Goal: Task Accomplishment & Management: Manage account settings

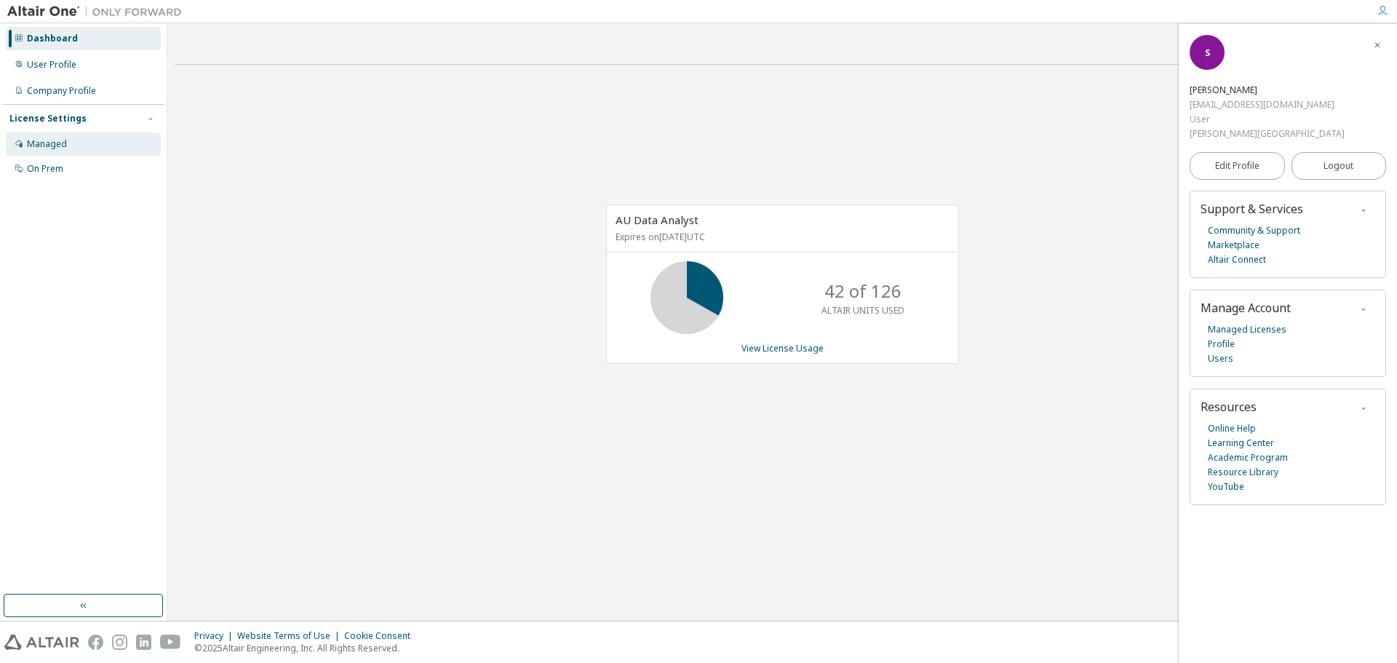
click at [51, 141] on div "Managed" at bounding box center [47, 144] width 40 height 12
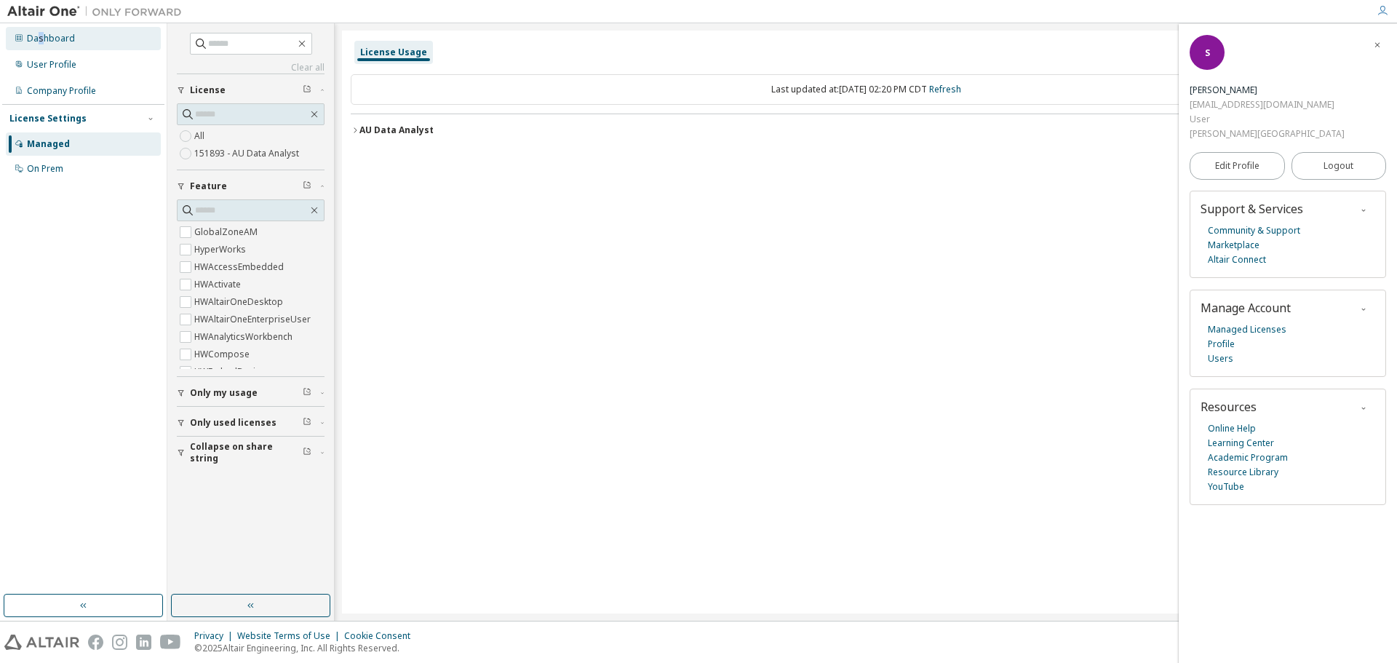
drag, startPoint x: 44, startPoint y: 39, endPoint x: 36, endPoint y: 43, distance: 8.5
click at [38, 43] on div "Dashboard" at bounding box center [51, 39] width 48 height 12
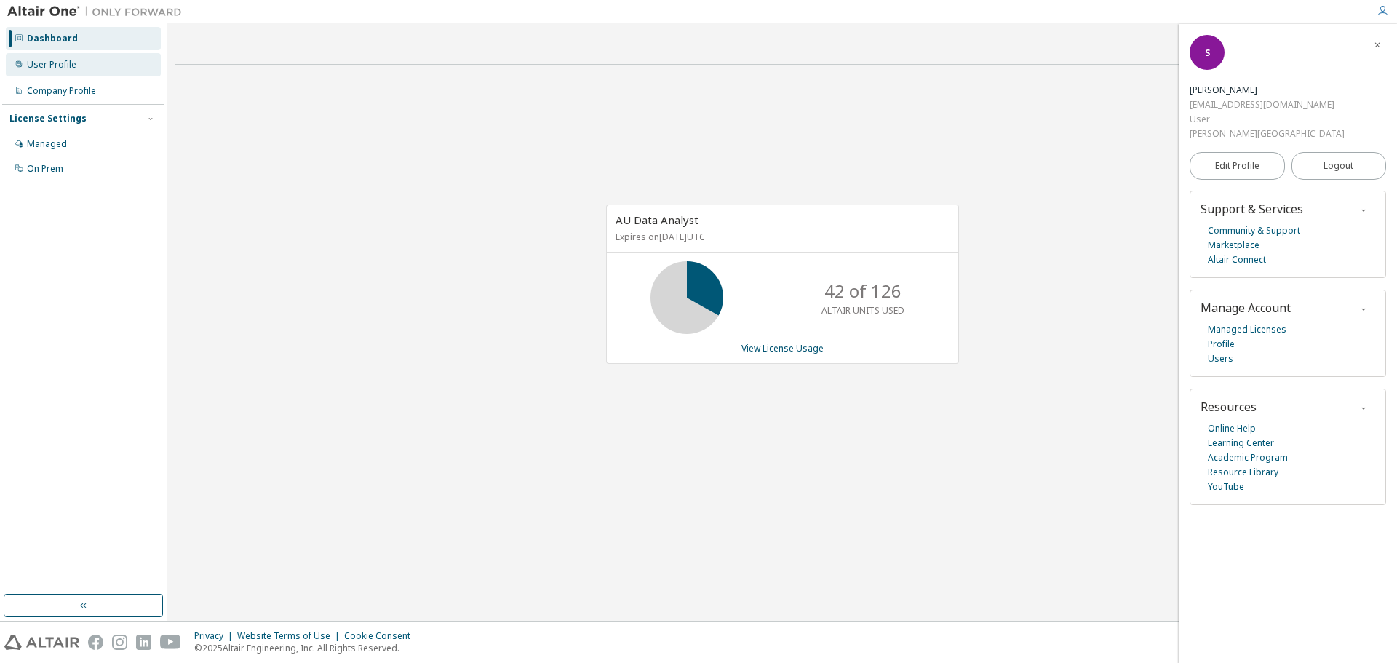
click at [36, 69] on div "User Profile" at bounding box center [51, 65] width 49 height 12
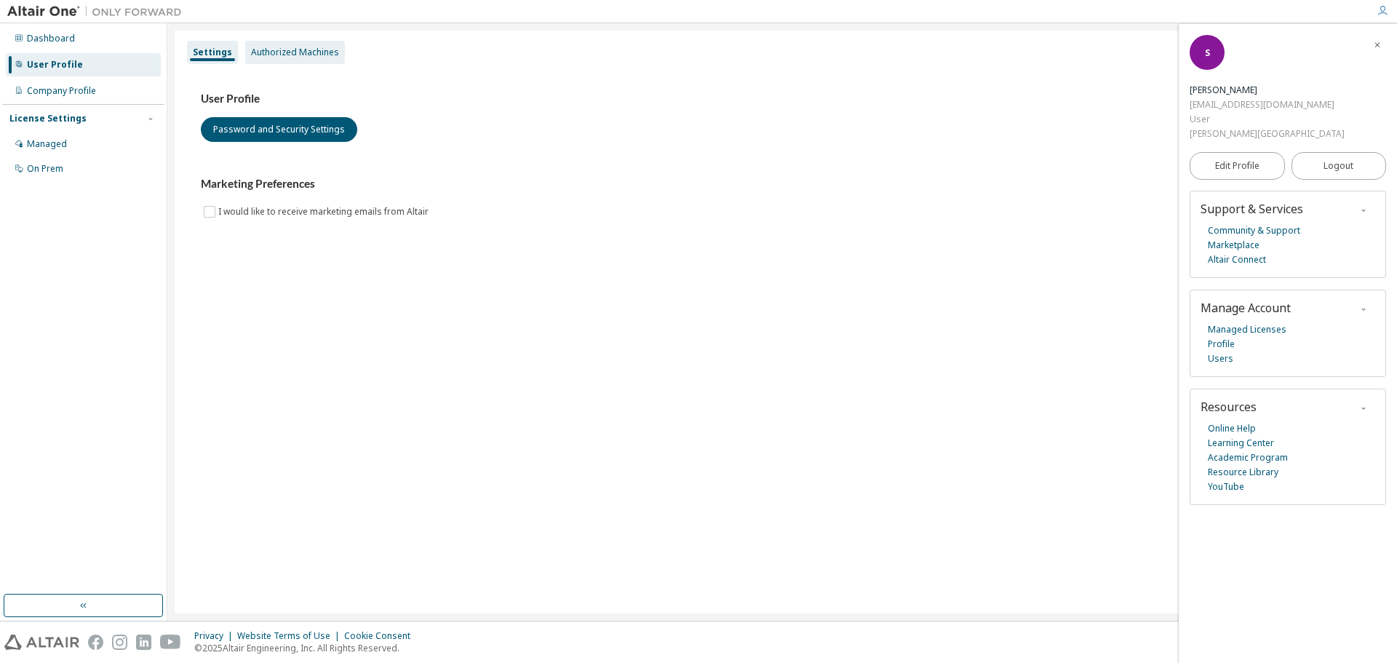
click at [266, 50] on div "Authorized Machines" at bounding box center [295, 53] width 88 height 12
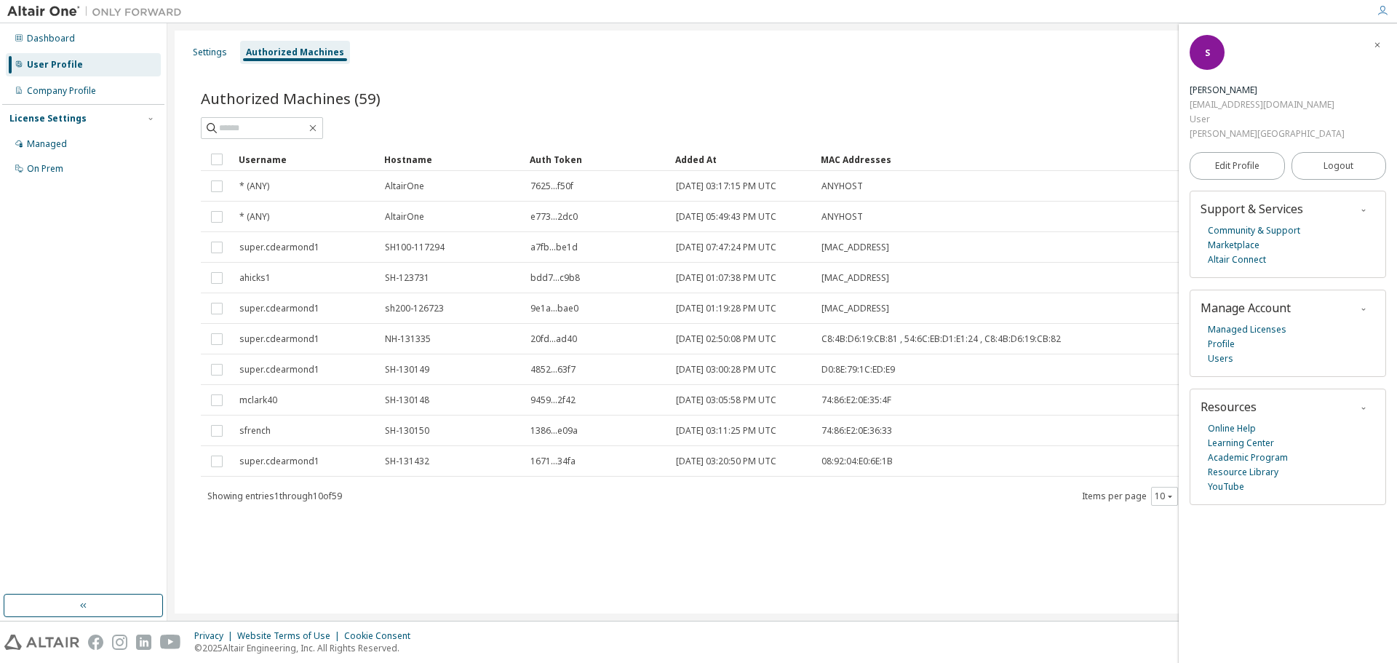
click at [273, 47] on div "Authorized Machines" at bounding box center [295, 53] width 98 height 12
click at [217, 50] on div "Settings" at bounding box center [210, 53] width 34 height 12
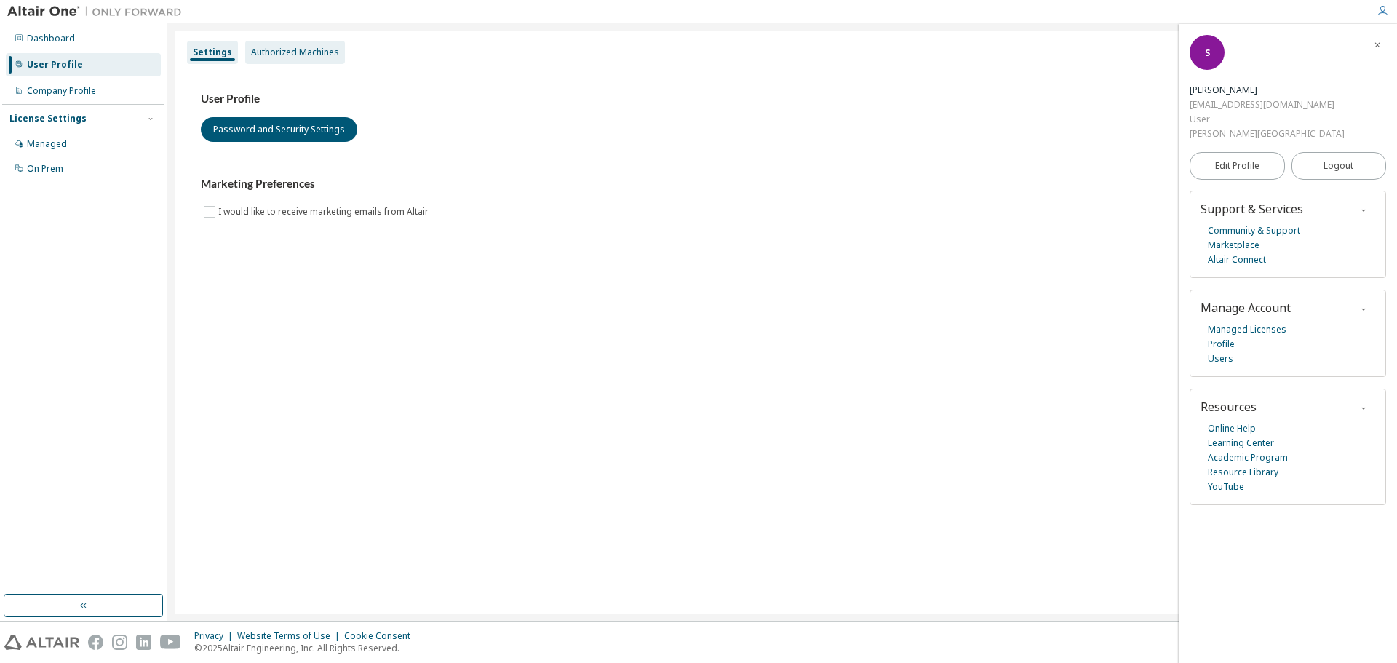
click at [277, 55] on div "Authorized Machines" at bounding box center [295, 53] width 88 height 12
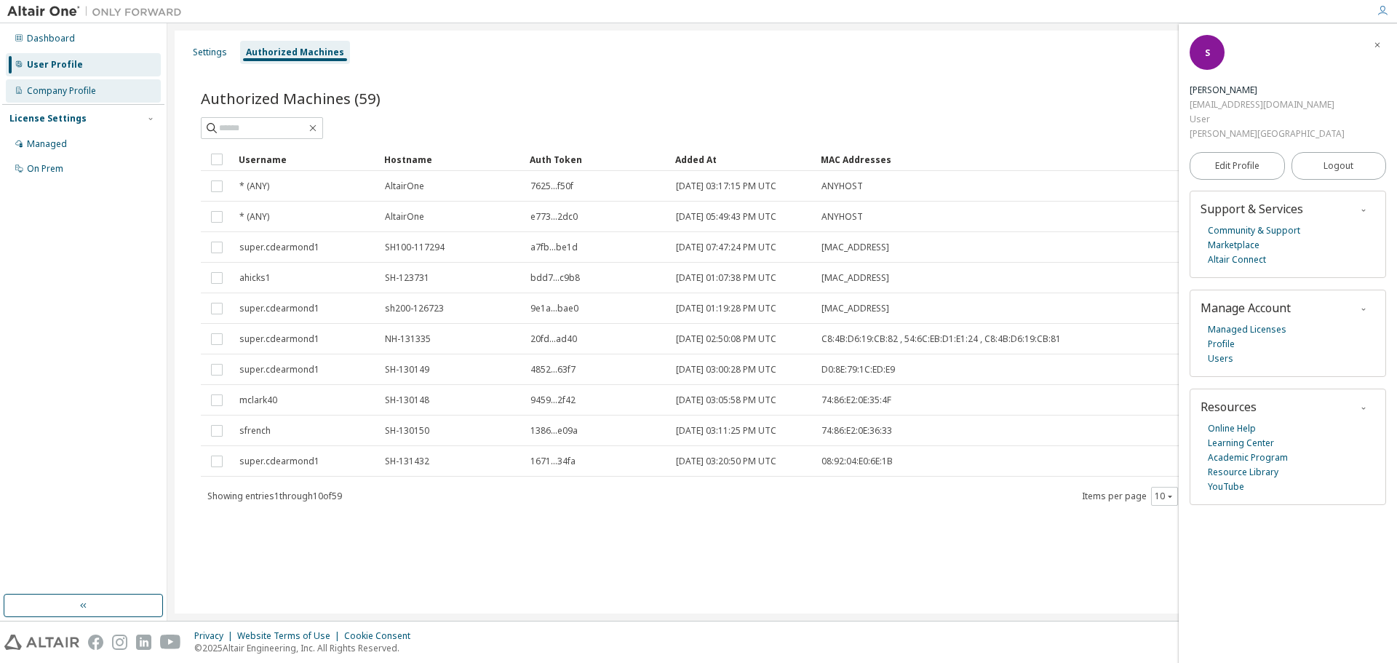
click at [50, 91] on div "Company Profile" at bounding box center [61, 91] width 69 height 12
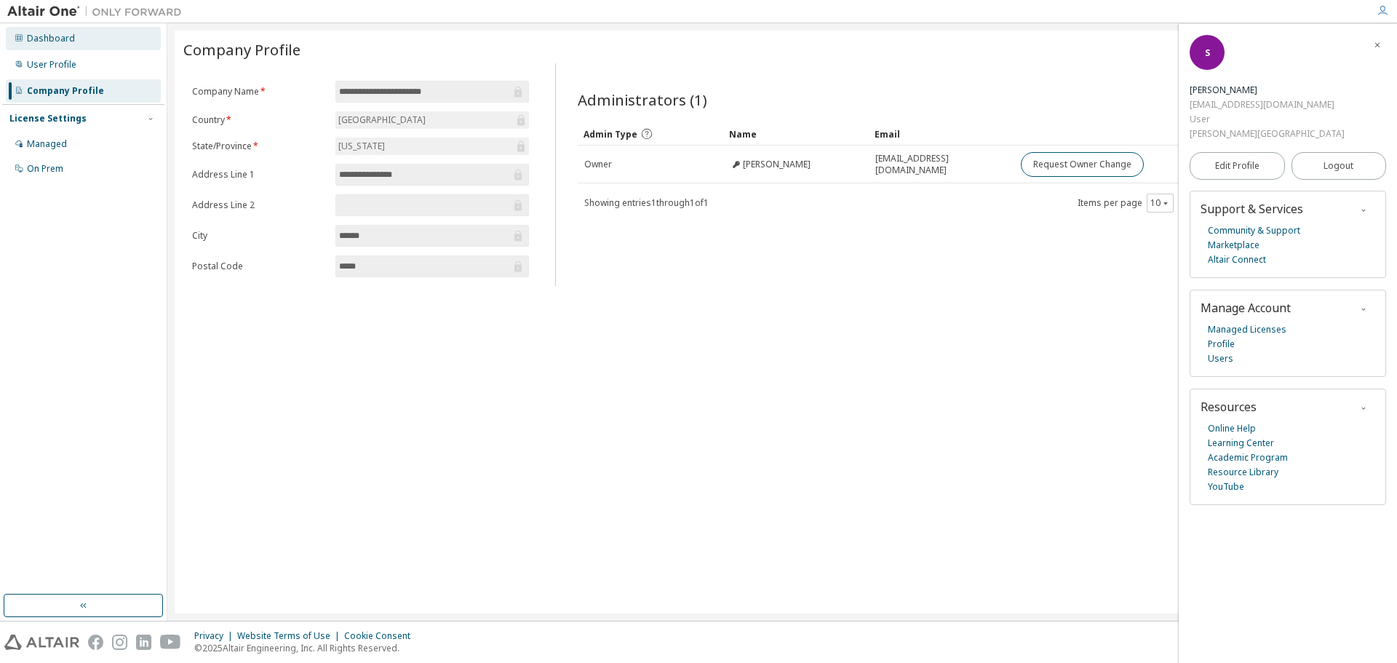
click at [52, 38] on div "Dashboard" at bounding box center [51, 39] width 48 height 12
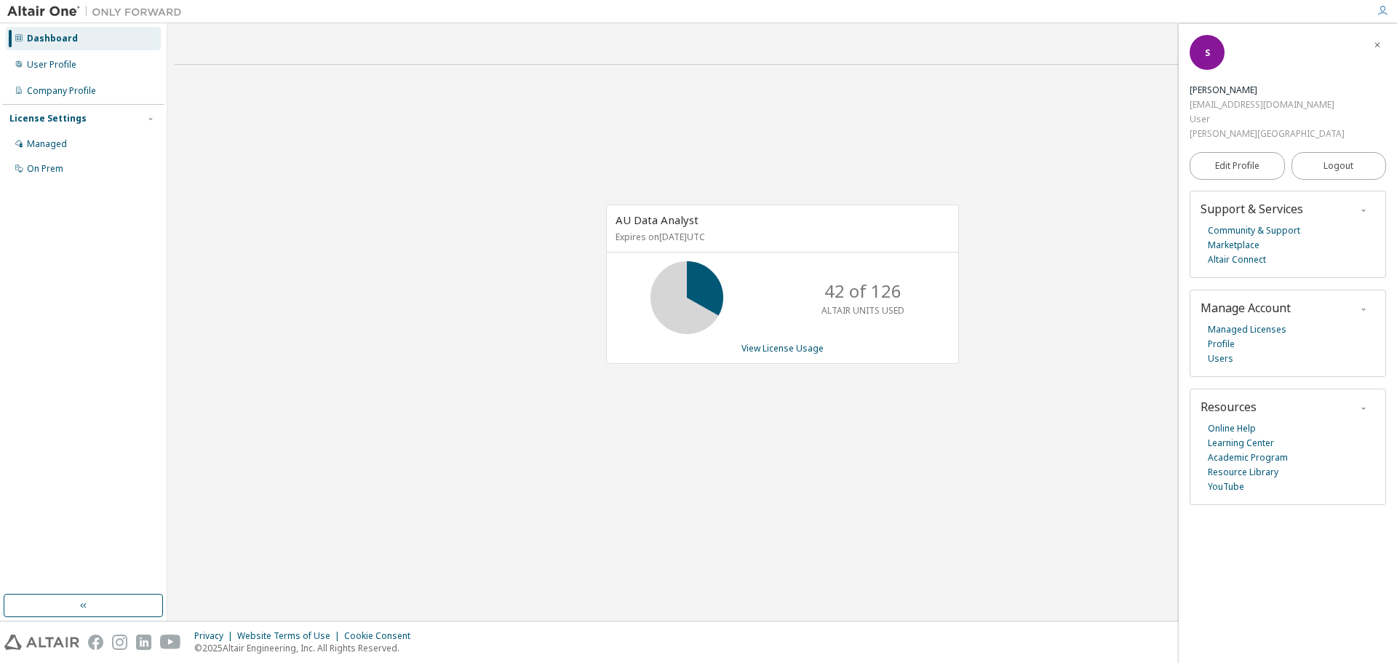
click at [1212, 63] on div "S" at bounding box center [1207, 52] width 35 height 35
click at [1296, 83] on div "[PERSON_NAME]" at bounding box center [1267, 90] width 155 height 15
click at [1239, 160] on span "Edit Profile" at bounding box center [1237, 166] width 44 height 12
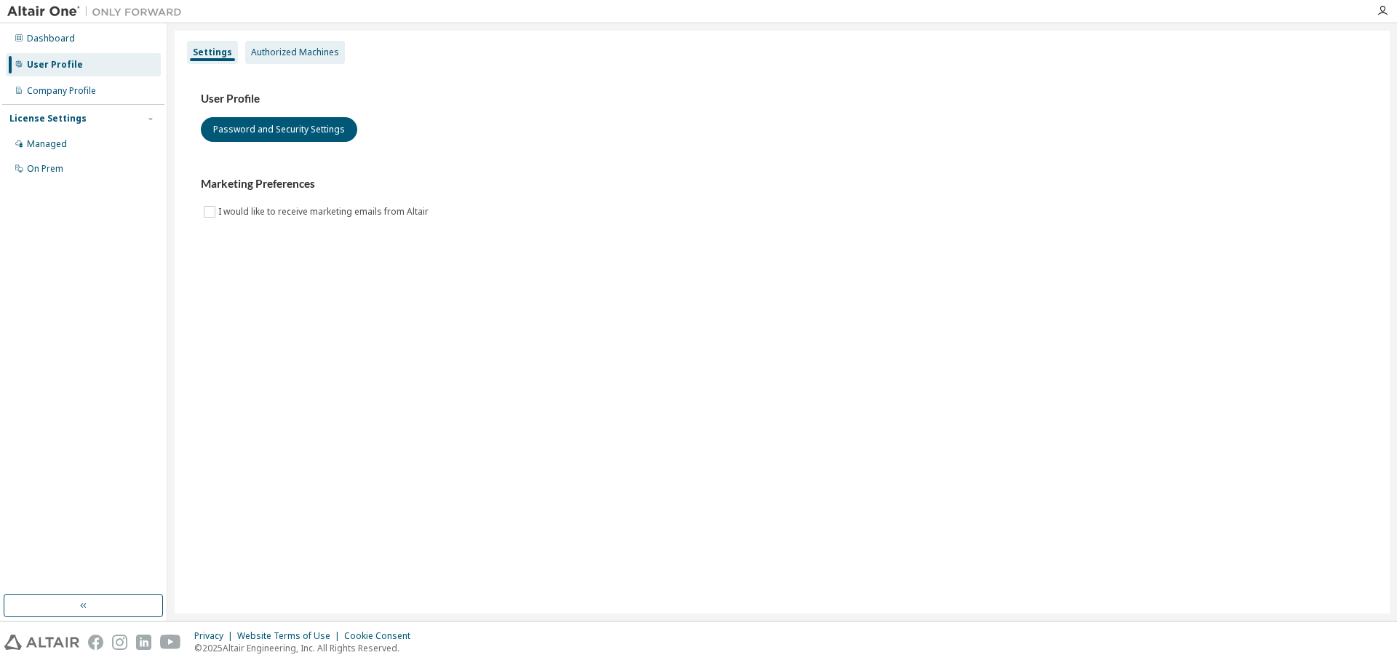
click at [295, 47] on div "Authorized Machines" at bounding box center [295, 53] width 88 height 12
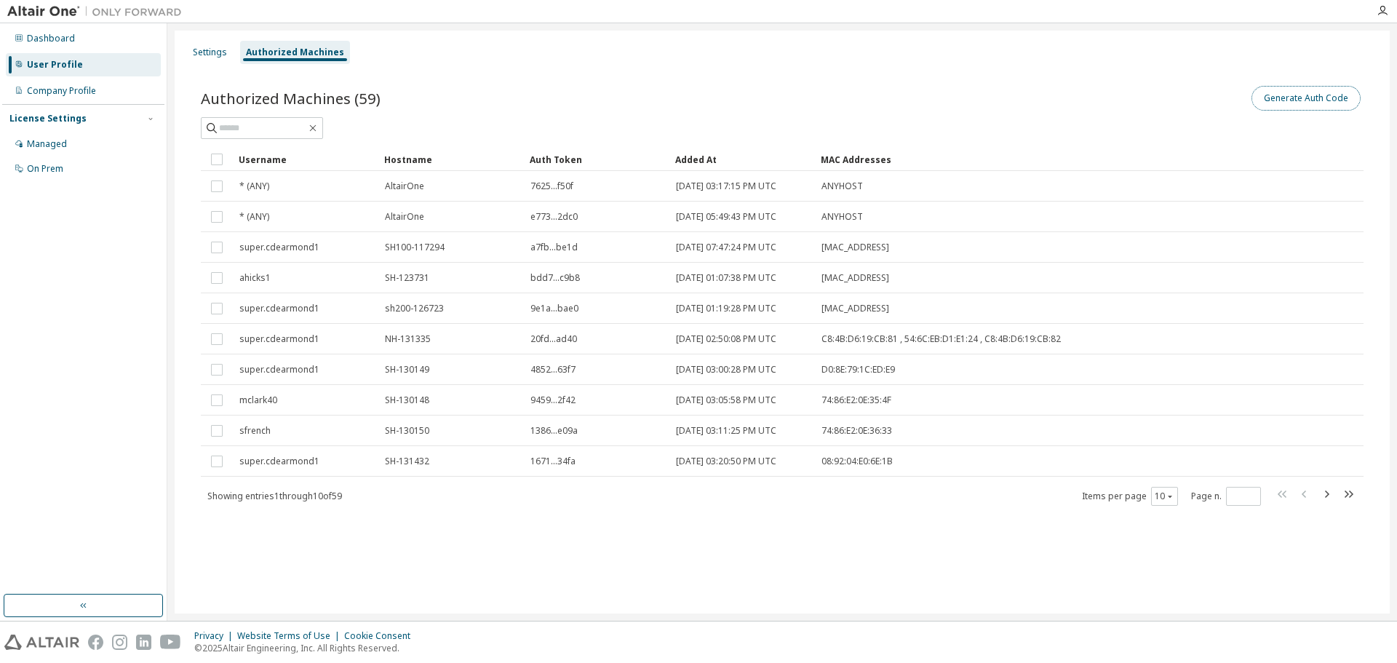
click at [1308, 95] on button "Generate Auth Code" at bounding box center [1306, 98] width 109 height 25
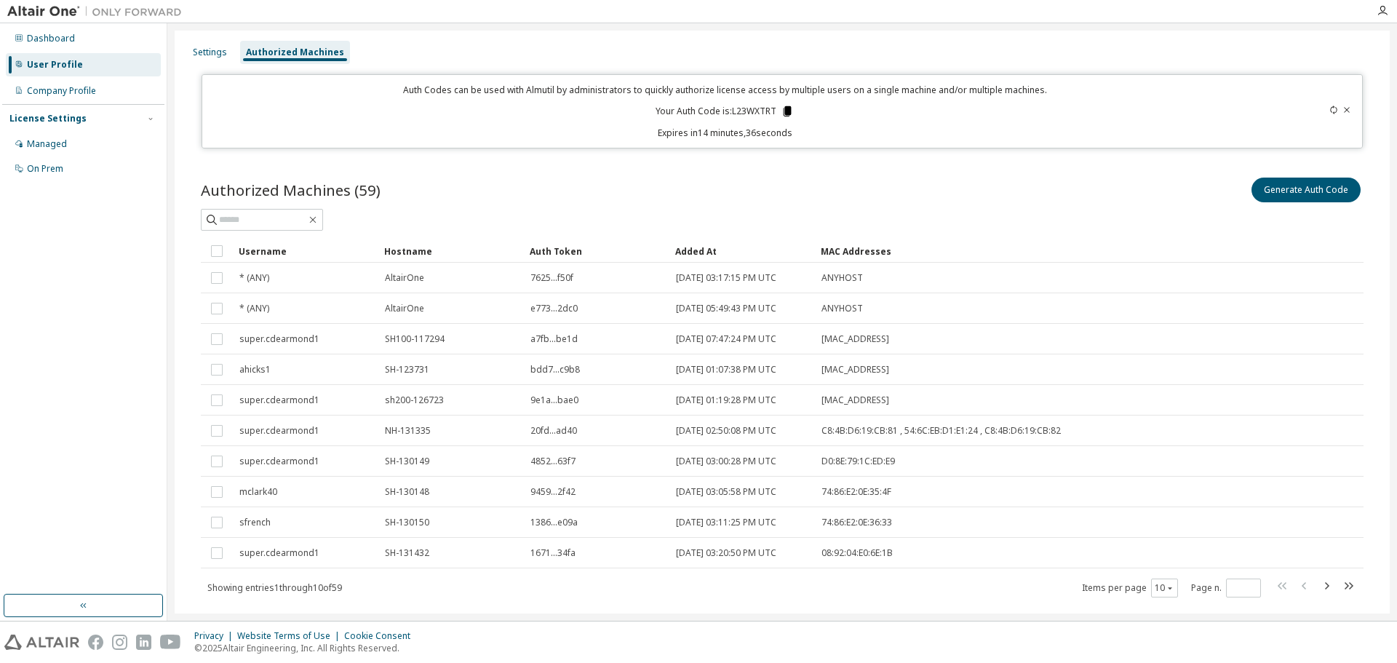
click at [782, 107] on icon at bounding box center [787, 111] width 13 height 13
